Goal: Navigation & Orientation: Find specific page/section

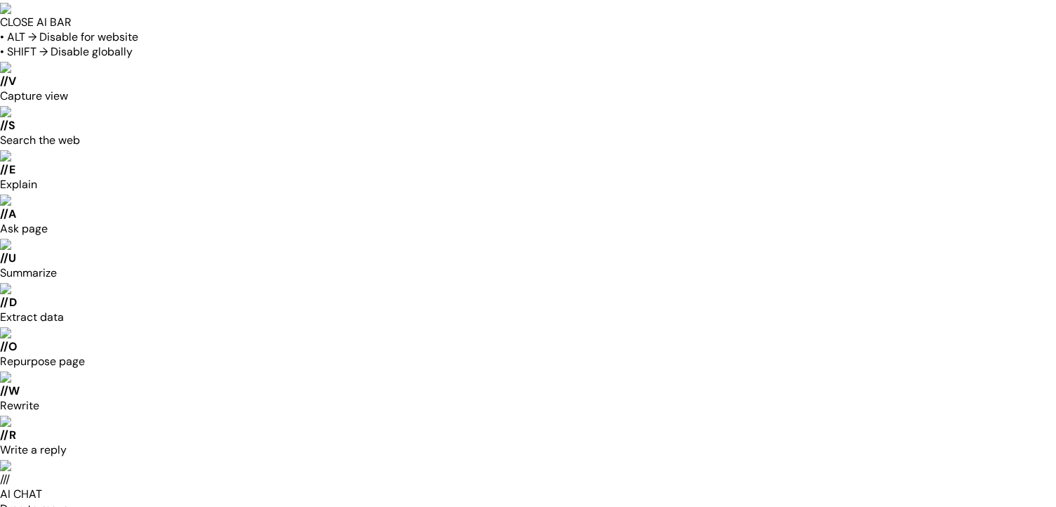
type input "**********"
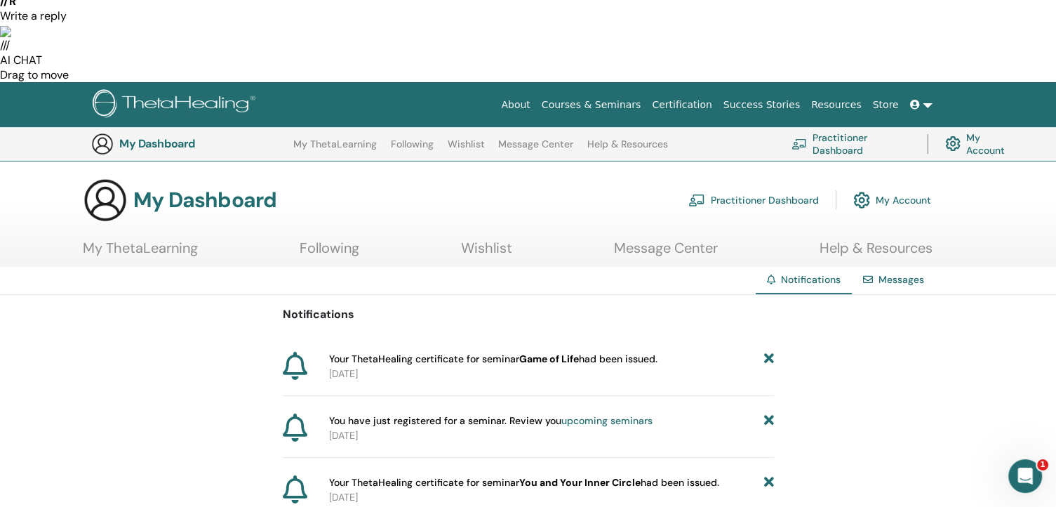
scroll to position [455, 0]
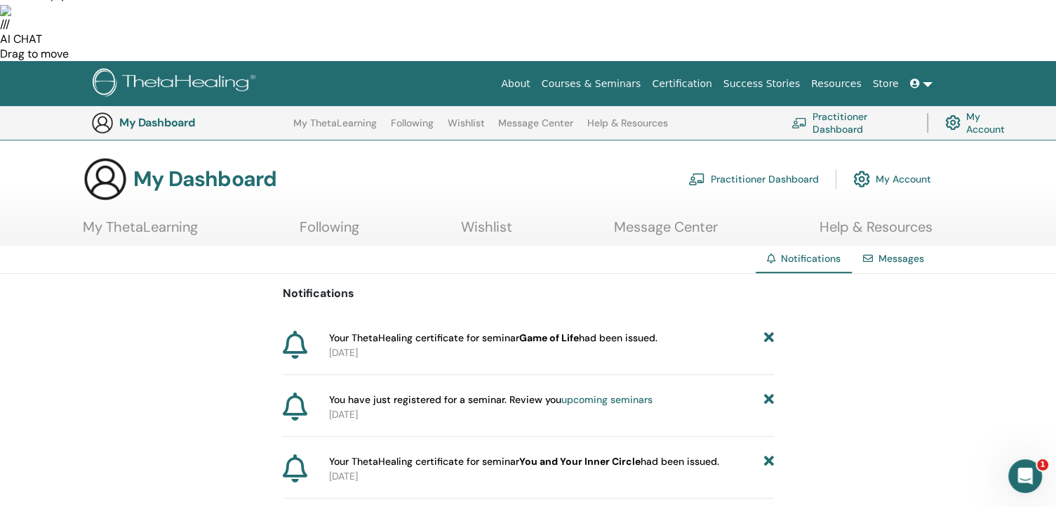
click at [848, 107] on link "Practitioner Dashboard" at bounding box center [850, 122] width 119 height 31
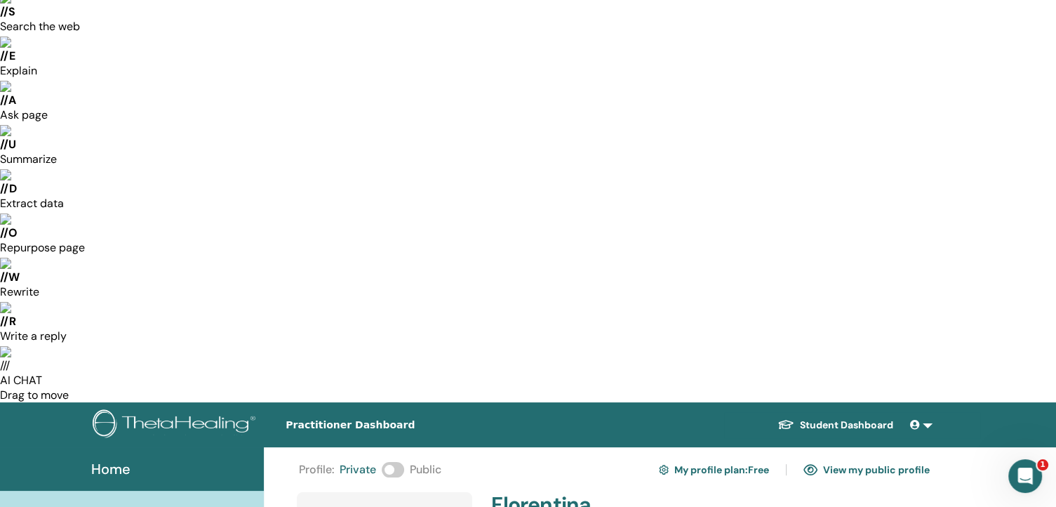
scroll to position [140, 0]
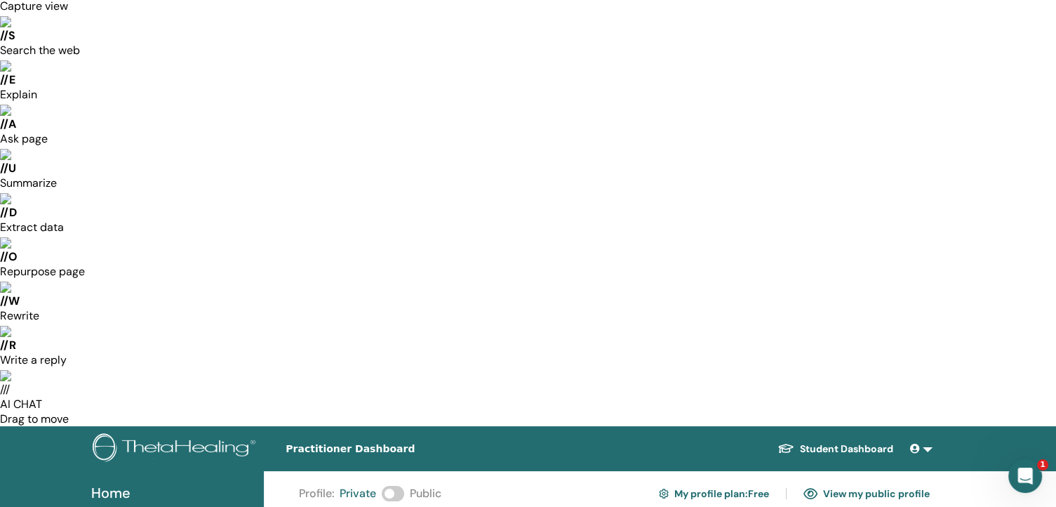
scroll to position [70, 0]
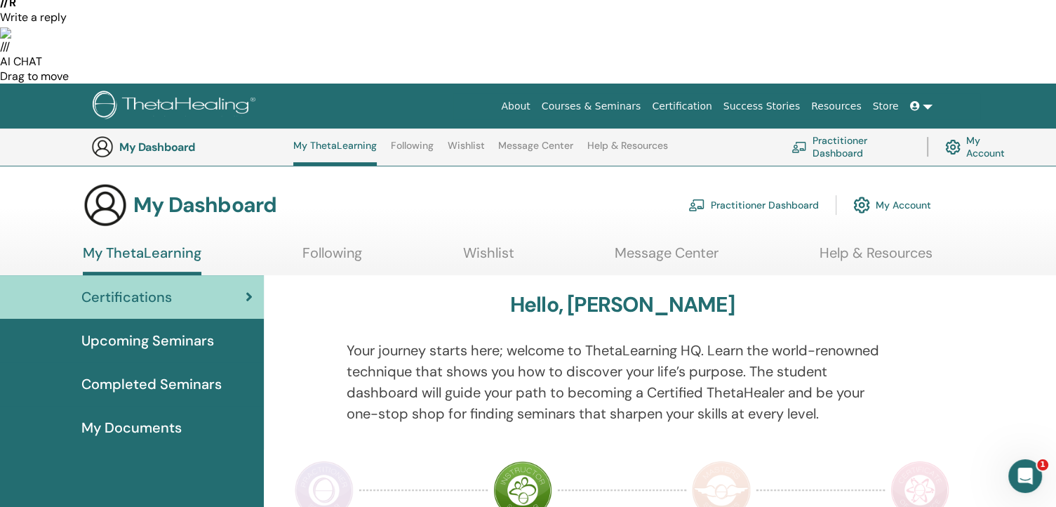
scroll to position [528, 0]
